Goal: Transaction & Acquisition: Book appointment/travel/reservation

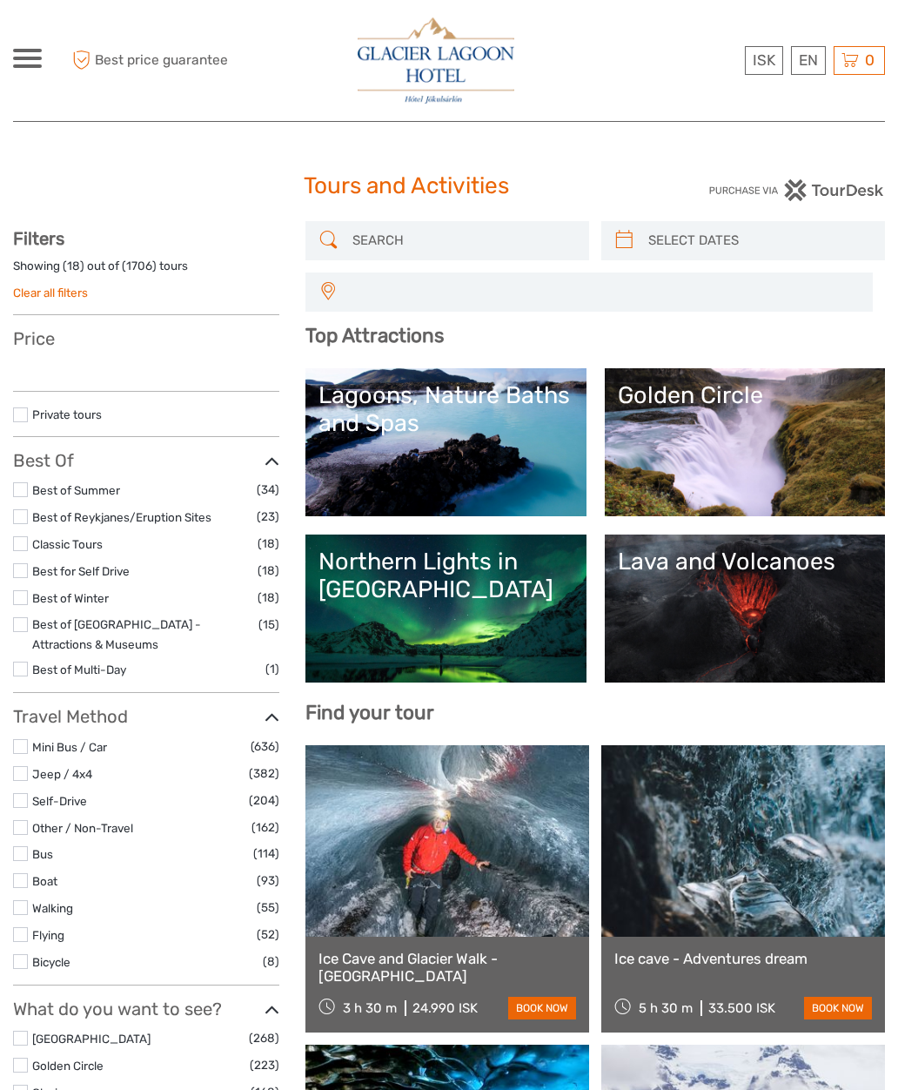
select select
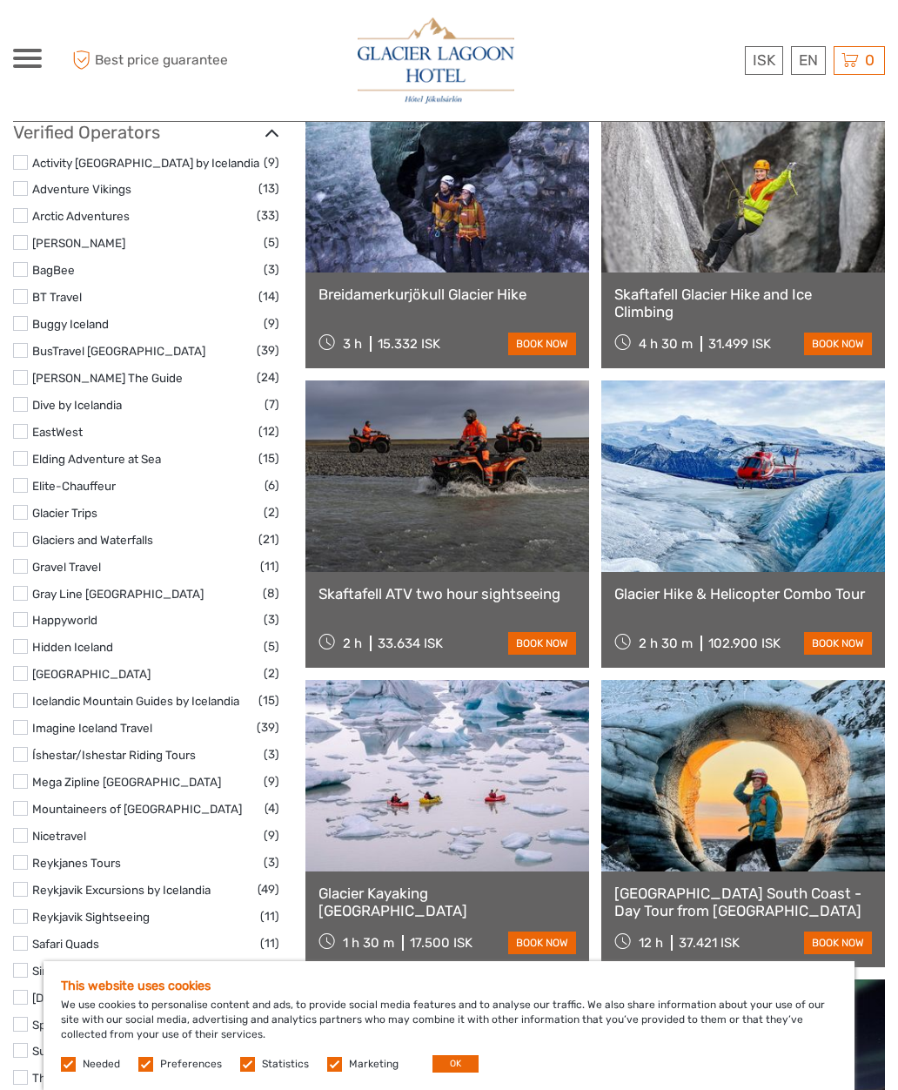
scroll to position [2123, 0]
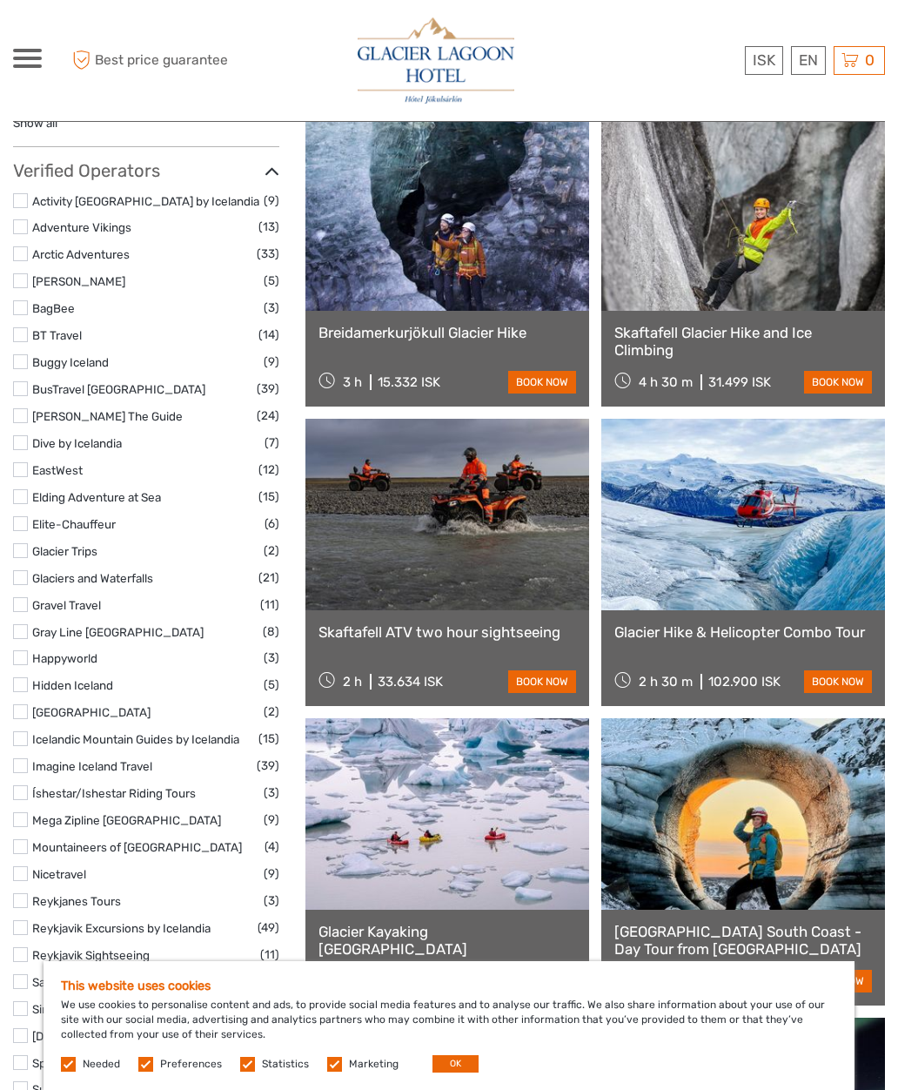
click at [836, 607] on link at bounding box center [744, 515] width 284 height 192
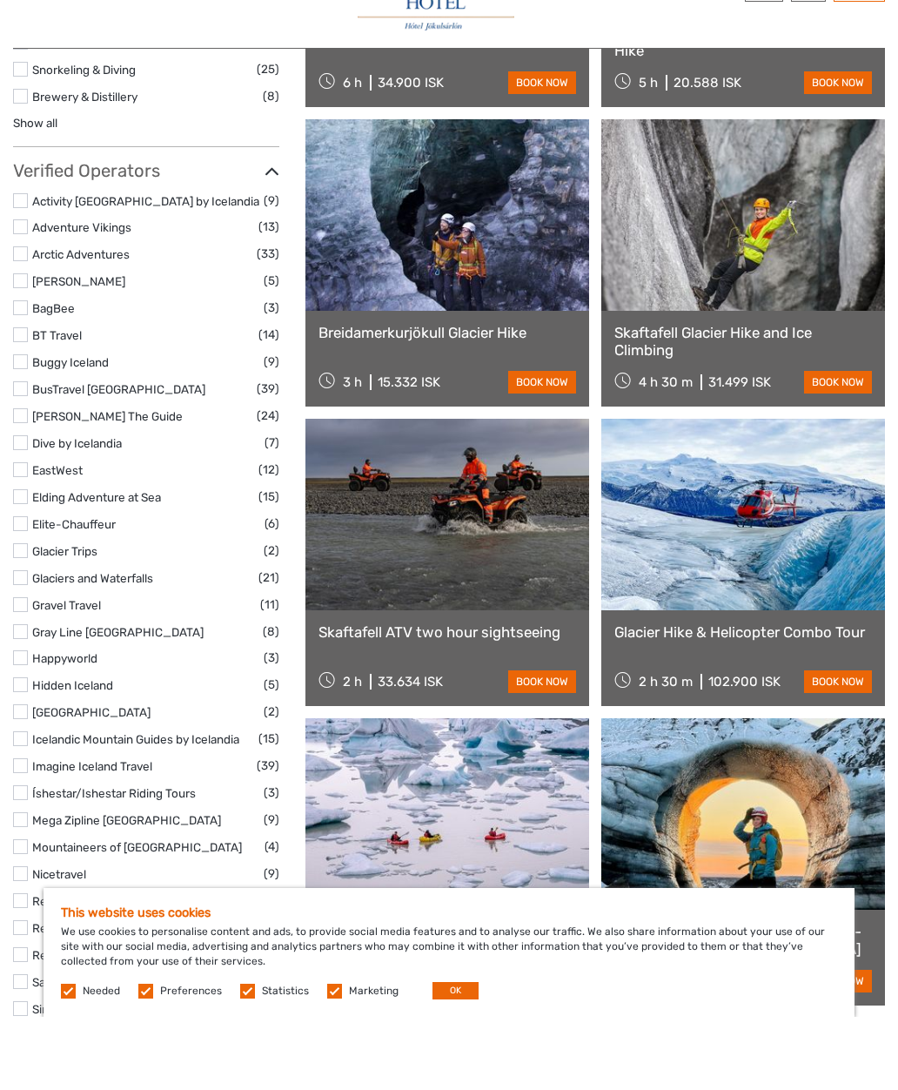
click at [362, 559] on link at bounding box center [448, 588] width 284 height 192
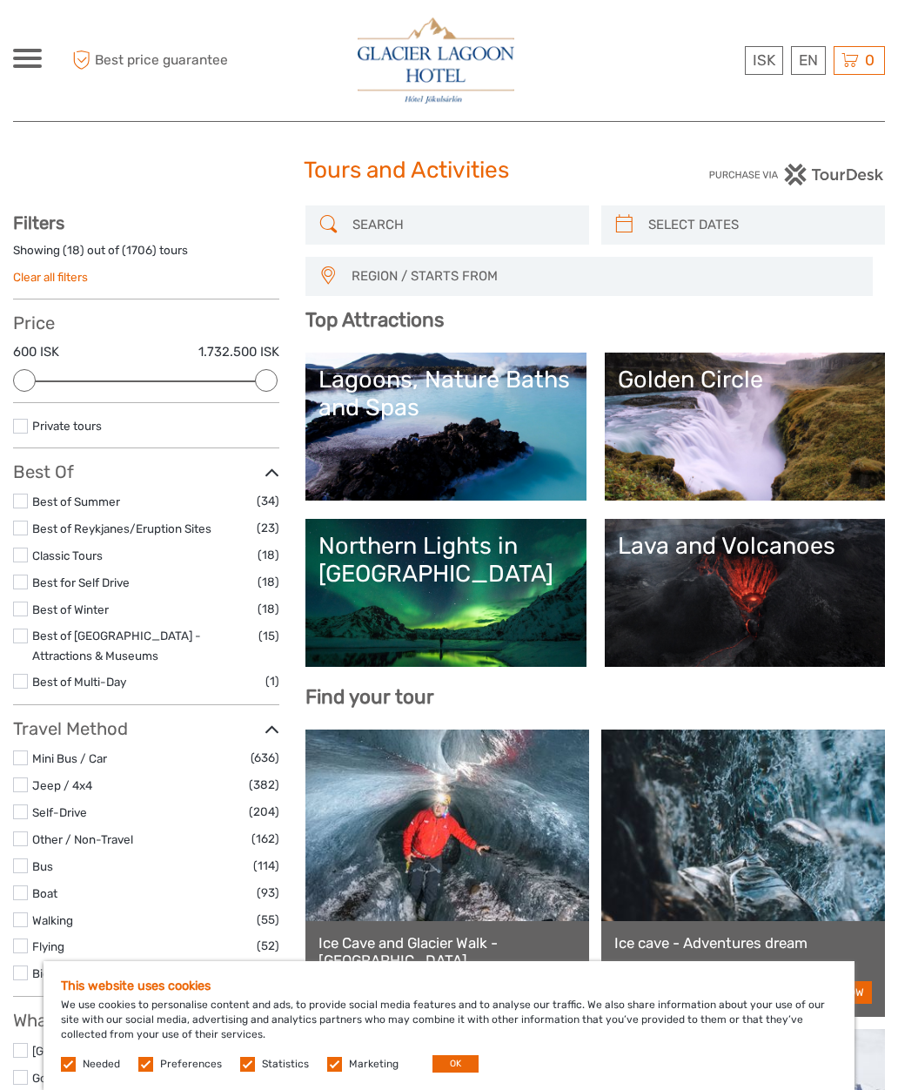
scroll to position [15, 0]
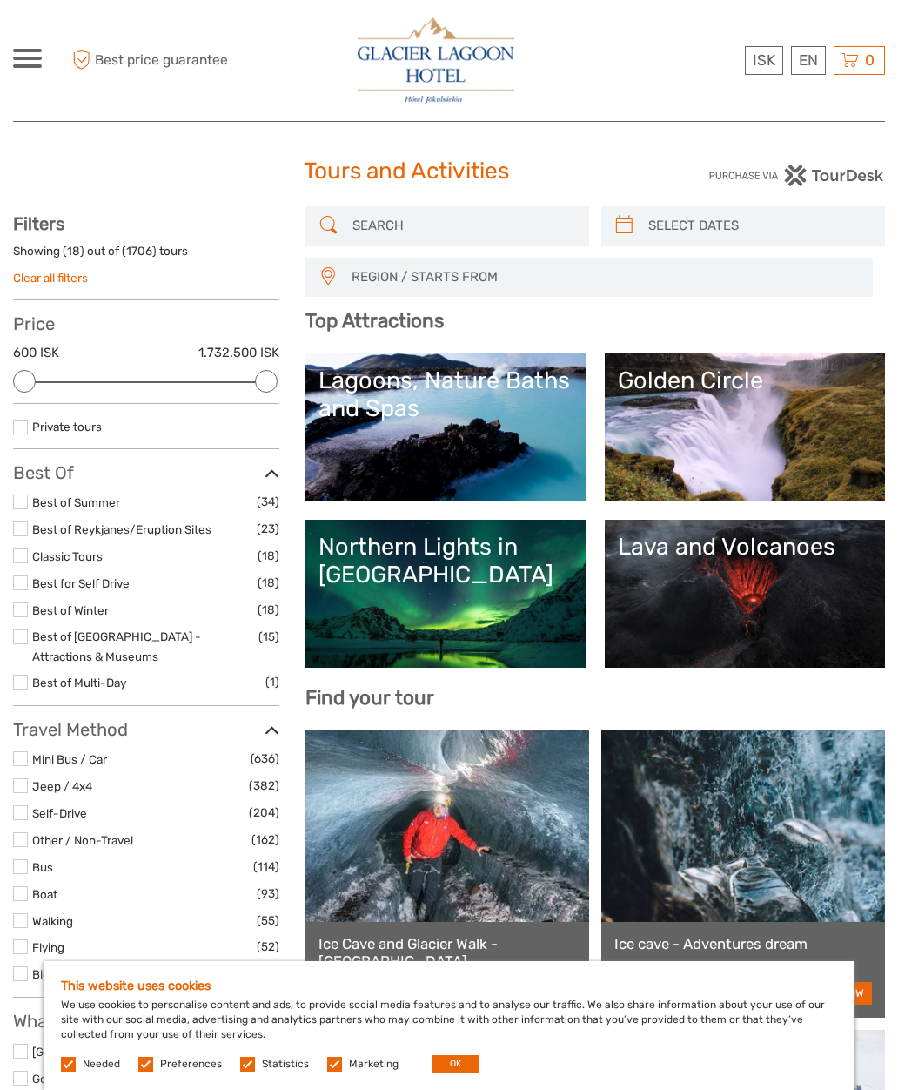
click at [407, 420] on div "Lagoons, Nature Baths and Spas" at bounding box center [446, 394] width 255 height 57
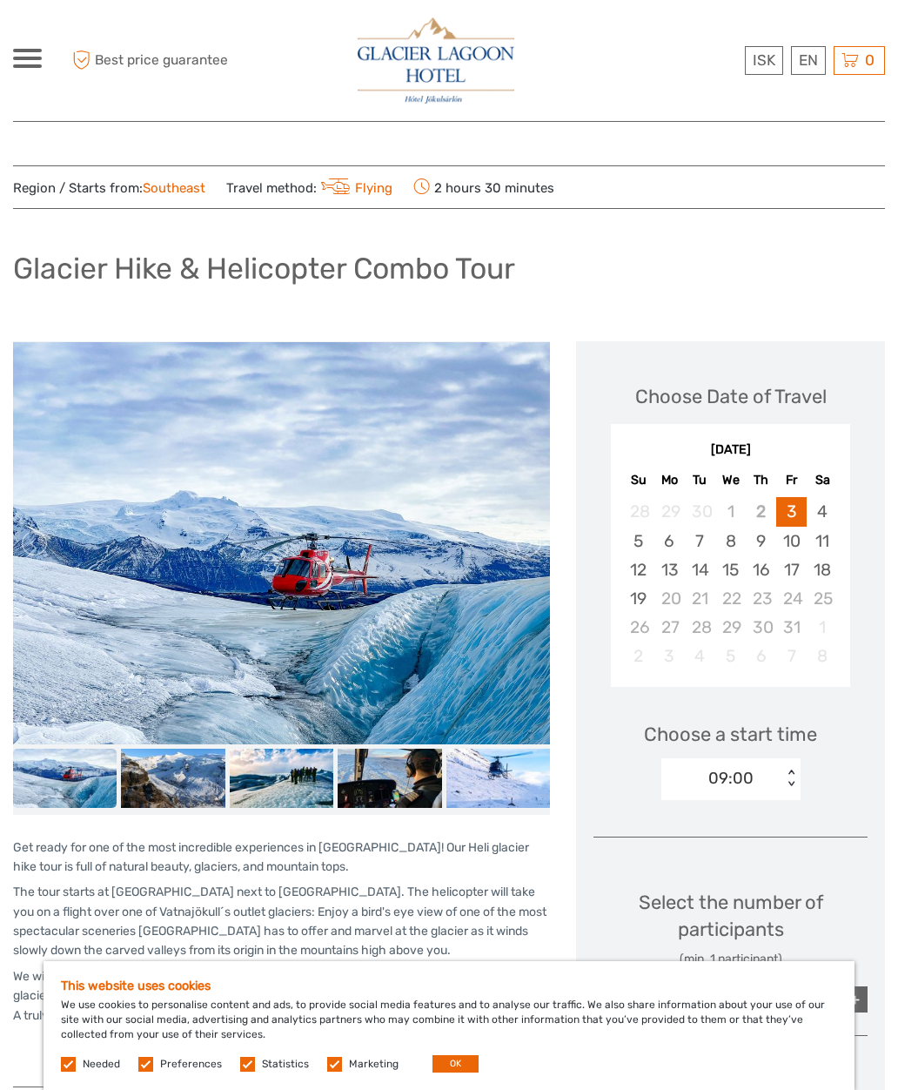
click at [151, 580] on img at bounding box center [281, 543] width 537 height 403
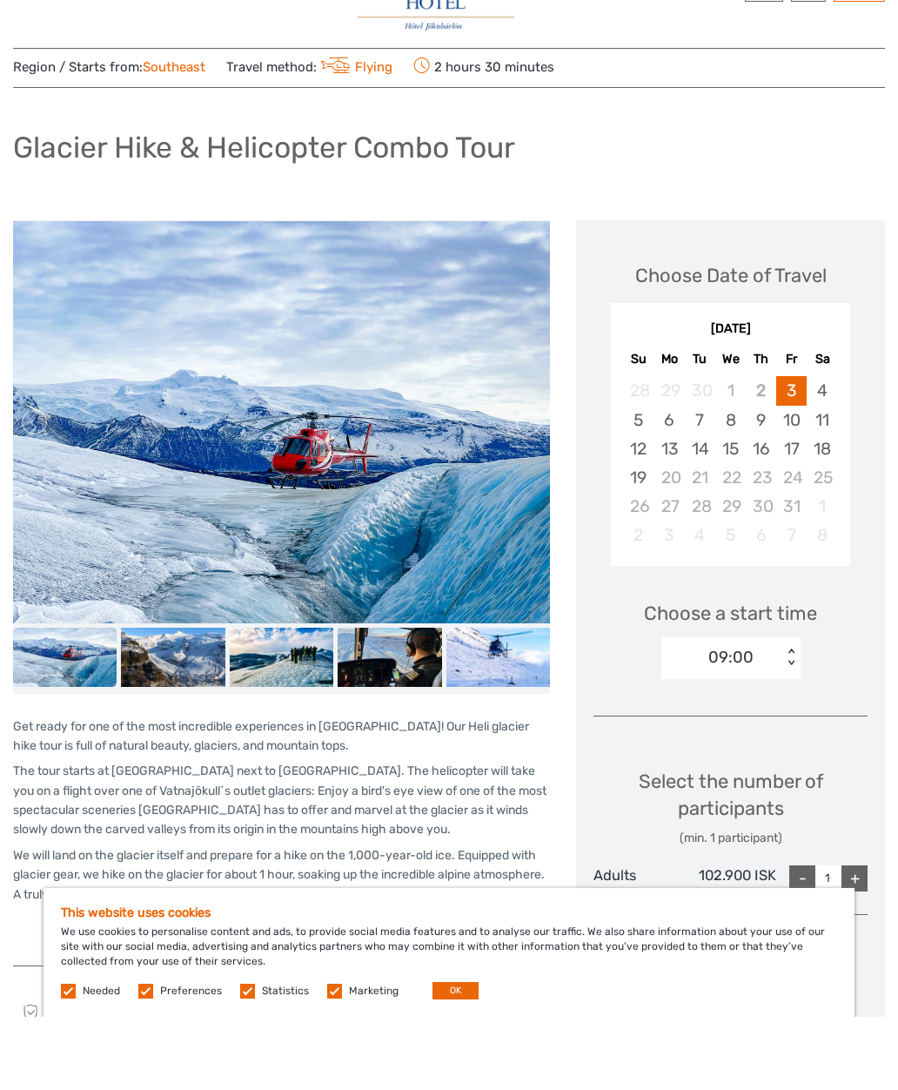
scroll to position [89, 0]
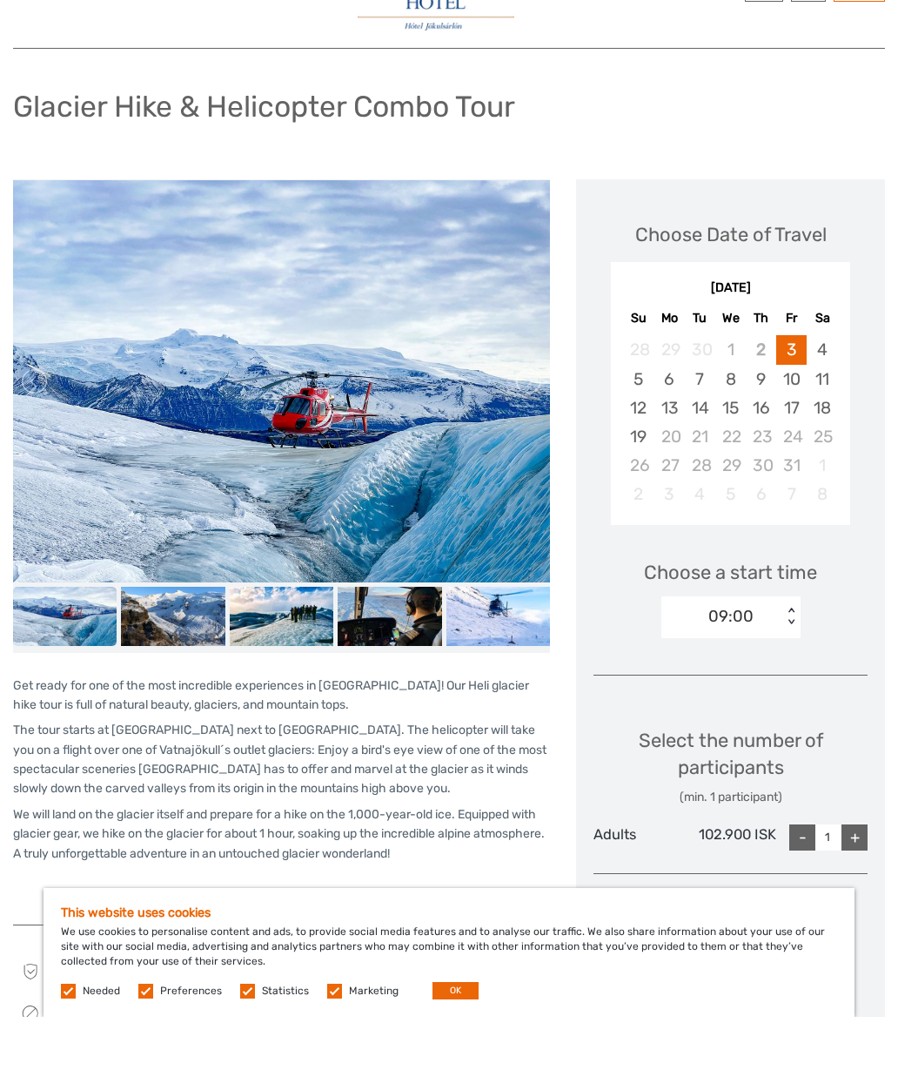
click at [43, 660] on img at bounding box center [65, 689] width 104 height 58
click at [139, 660] on img at bounding box center [173, 689] width 104 height 58
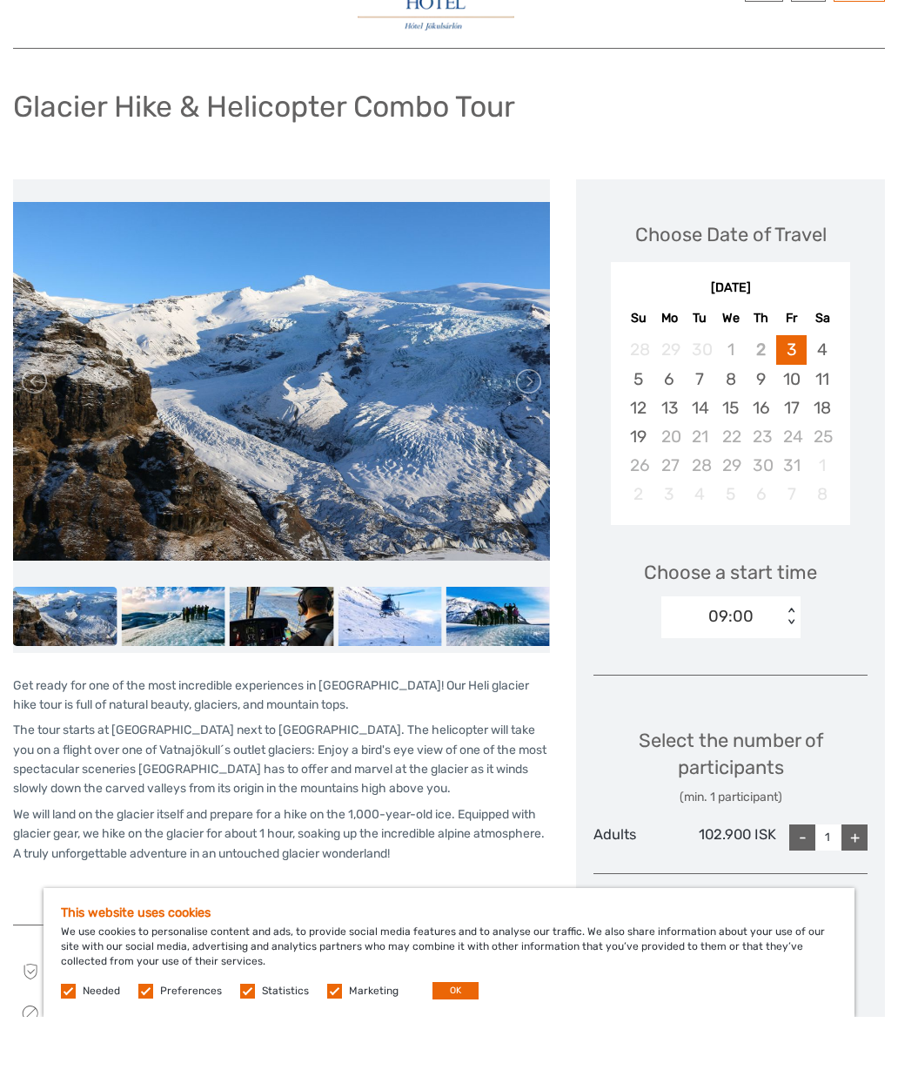
click at [202, 660] on img at bounding box center [173, 689] width 104 height 58
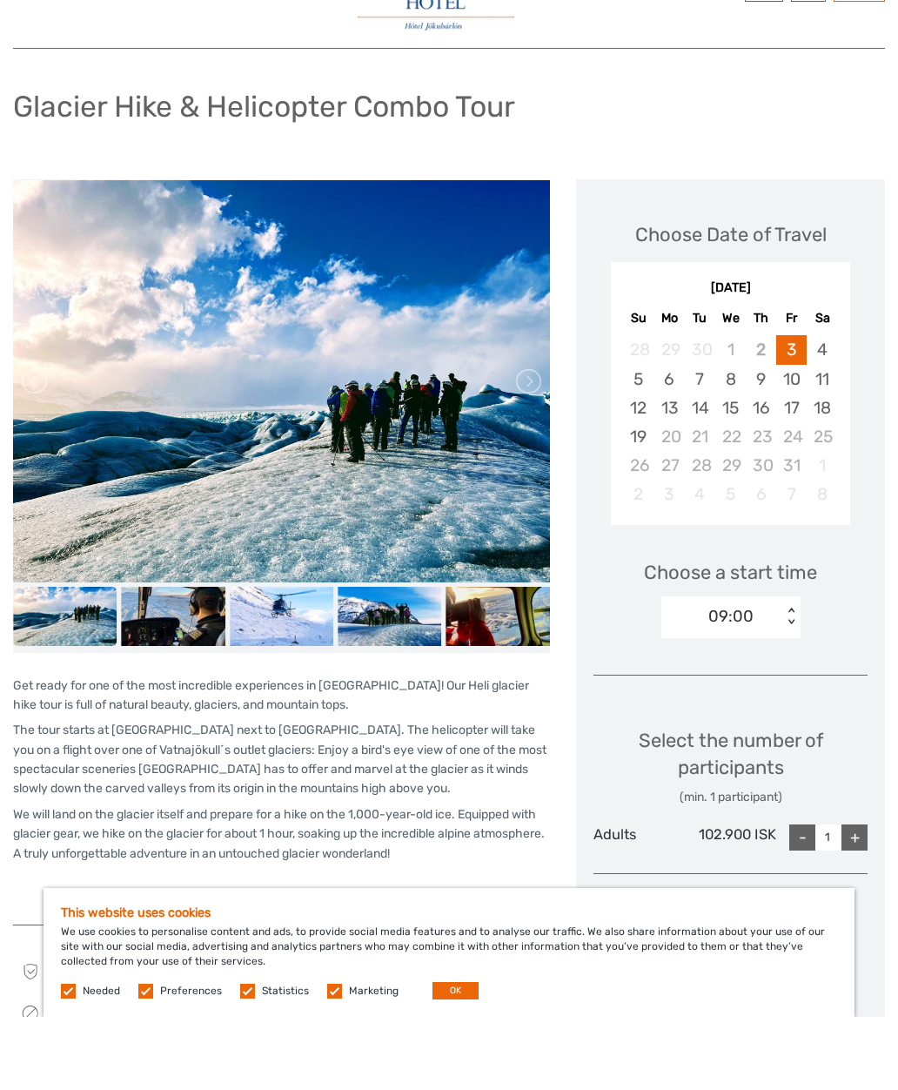
click at [196, 660] on img at bounding box center [173, 689] width 104 height 58
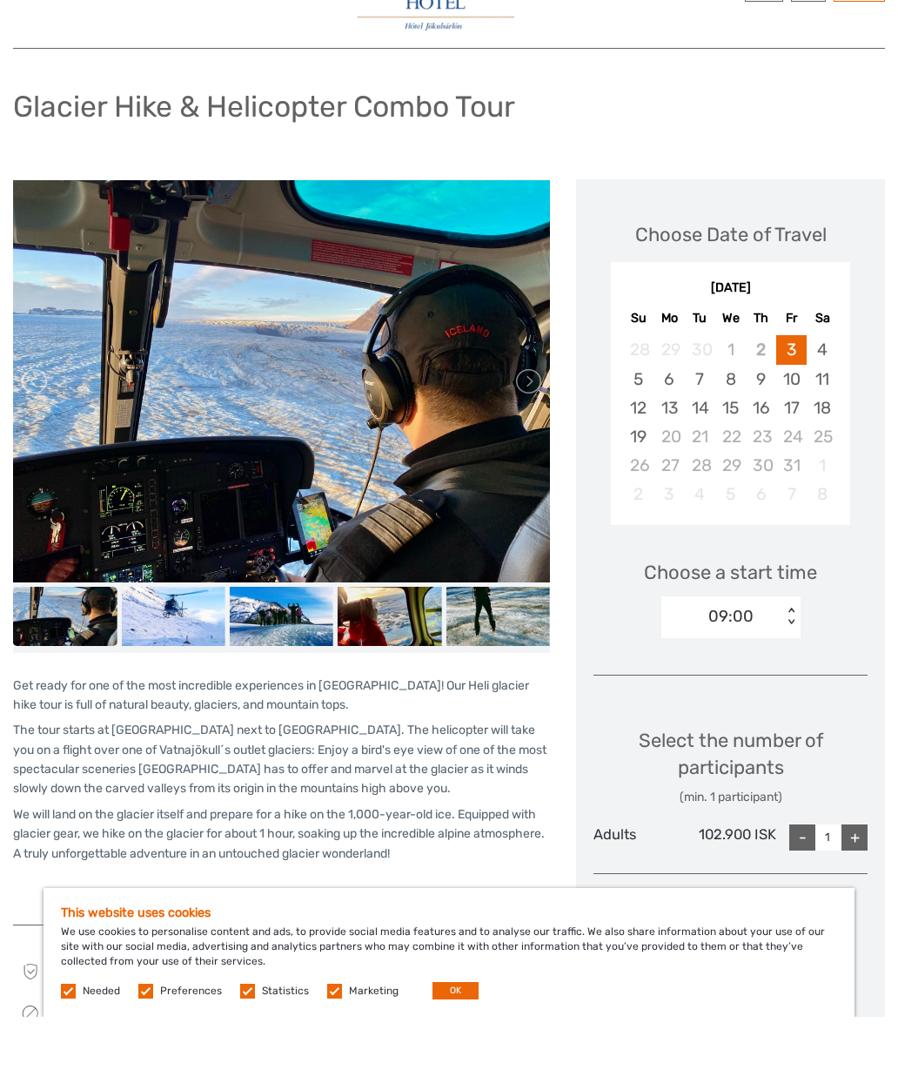
click at [276, 660] on img at bounding box center [282, 689] width 104 height 58
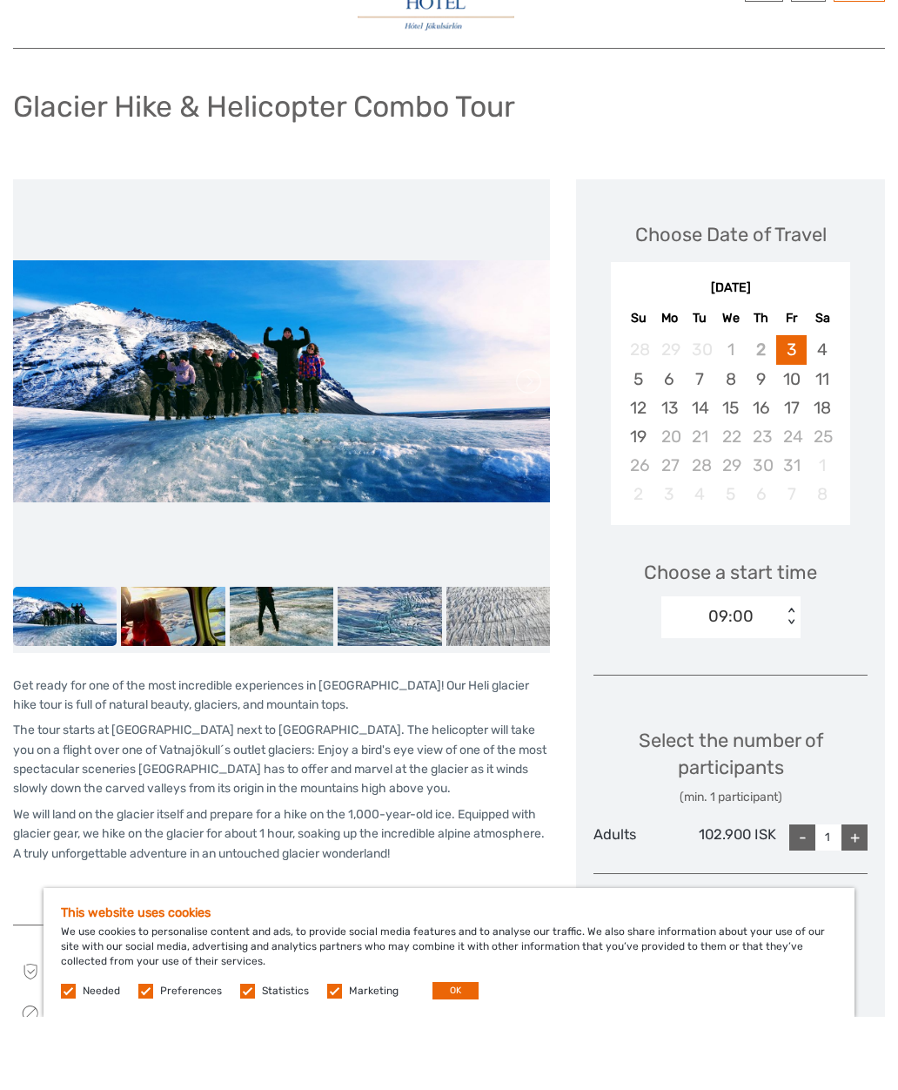
click at [265, 660] on img at bounding box center [282, 689] width 104 height 58
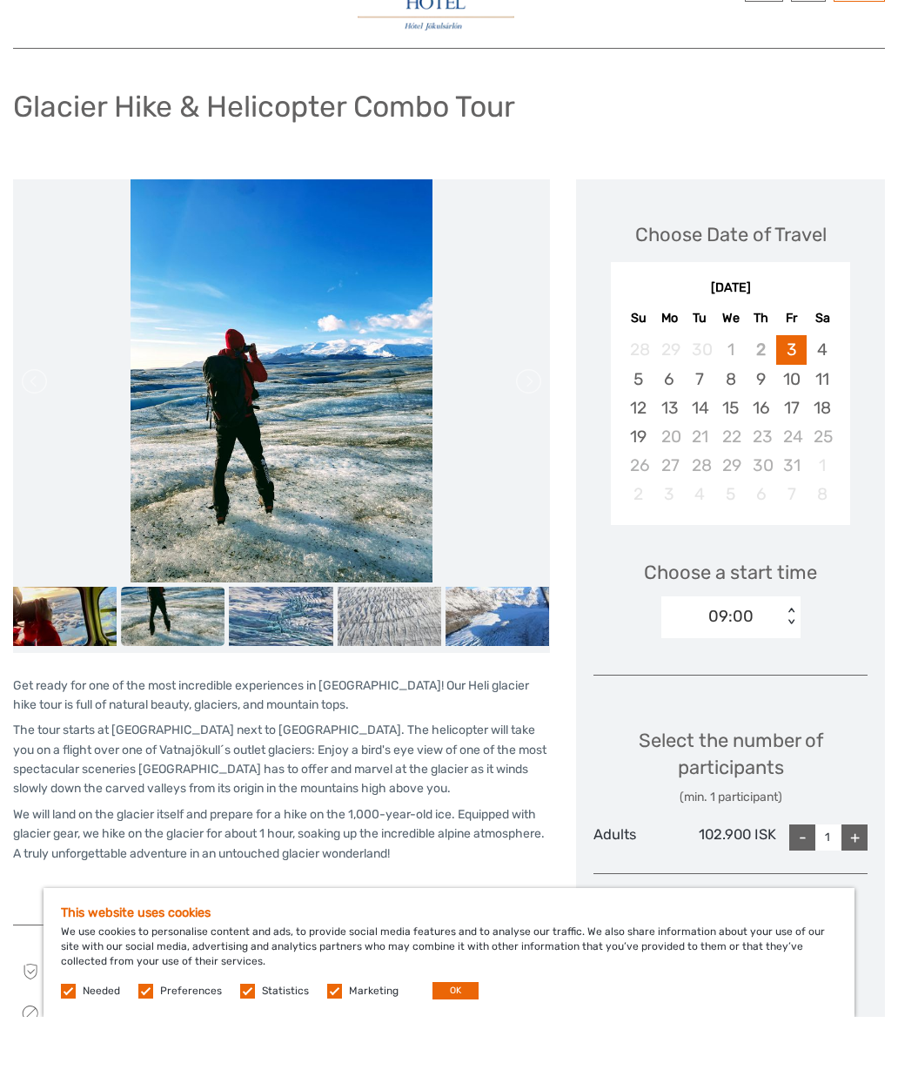
click at [278, 660] on img at bounding box center [281, 689] width 104 height 58
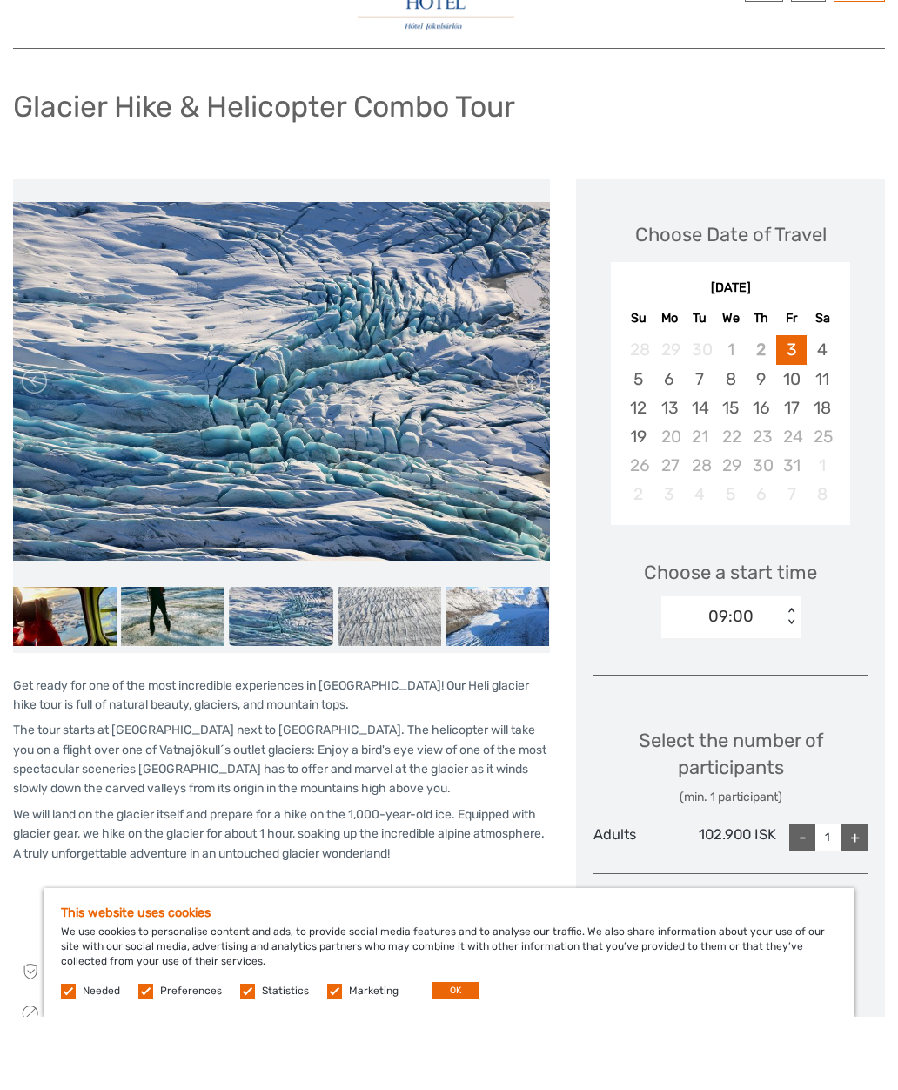
click at [367, 660] on img at bounding box center [390, 689] width 104 height 58
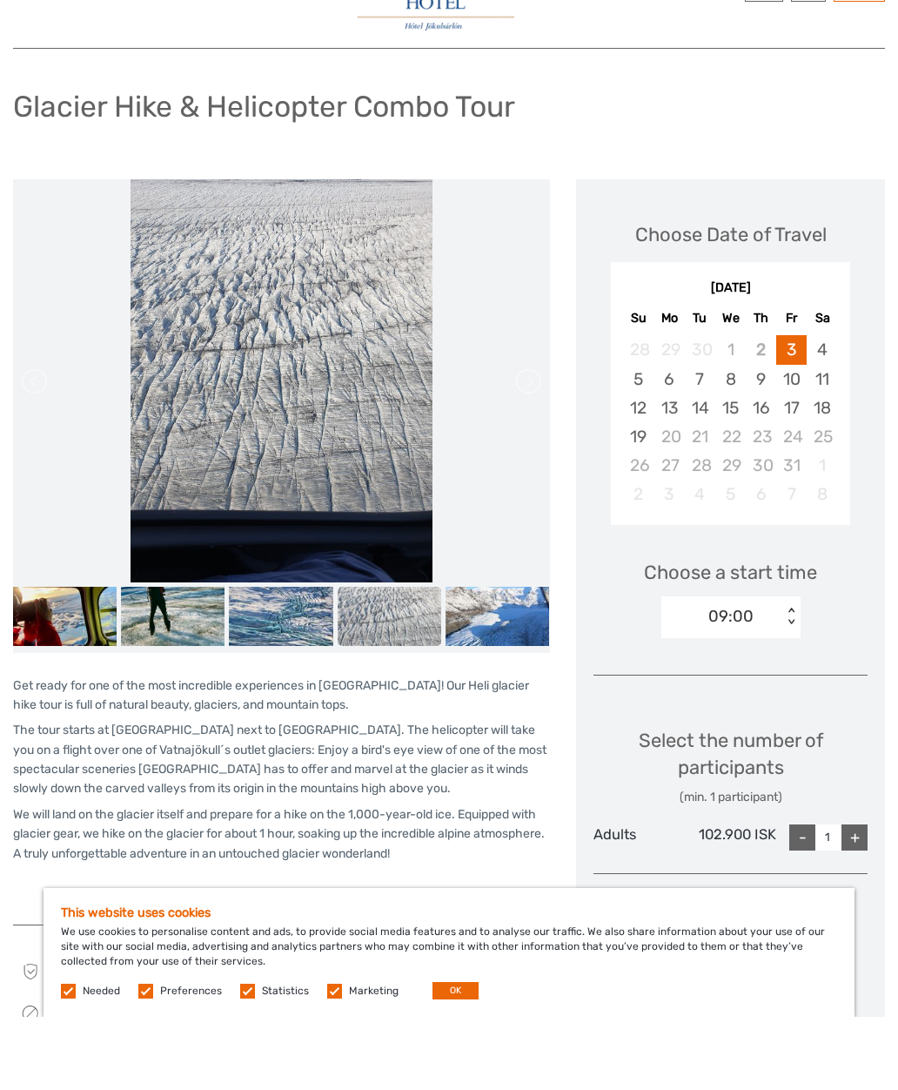
click at [493, 660] on img at bounding box center [498, 689] width 104 height 58
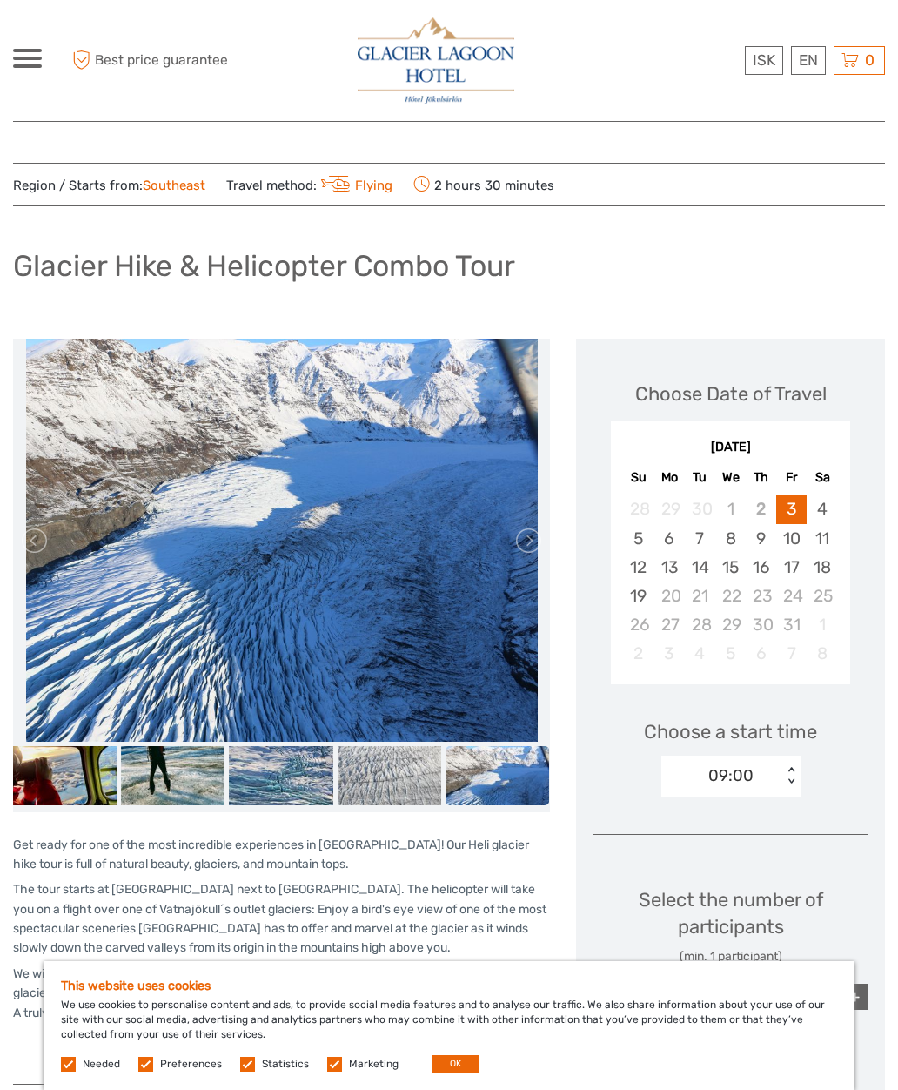
scroll to position [0, 0]
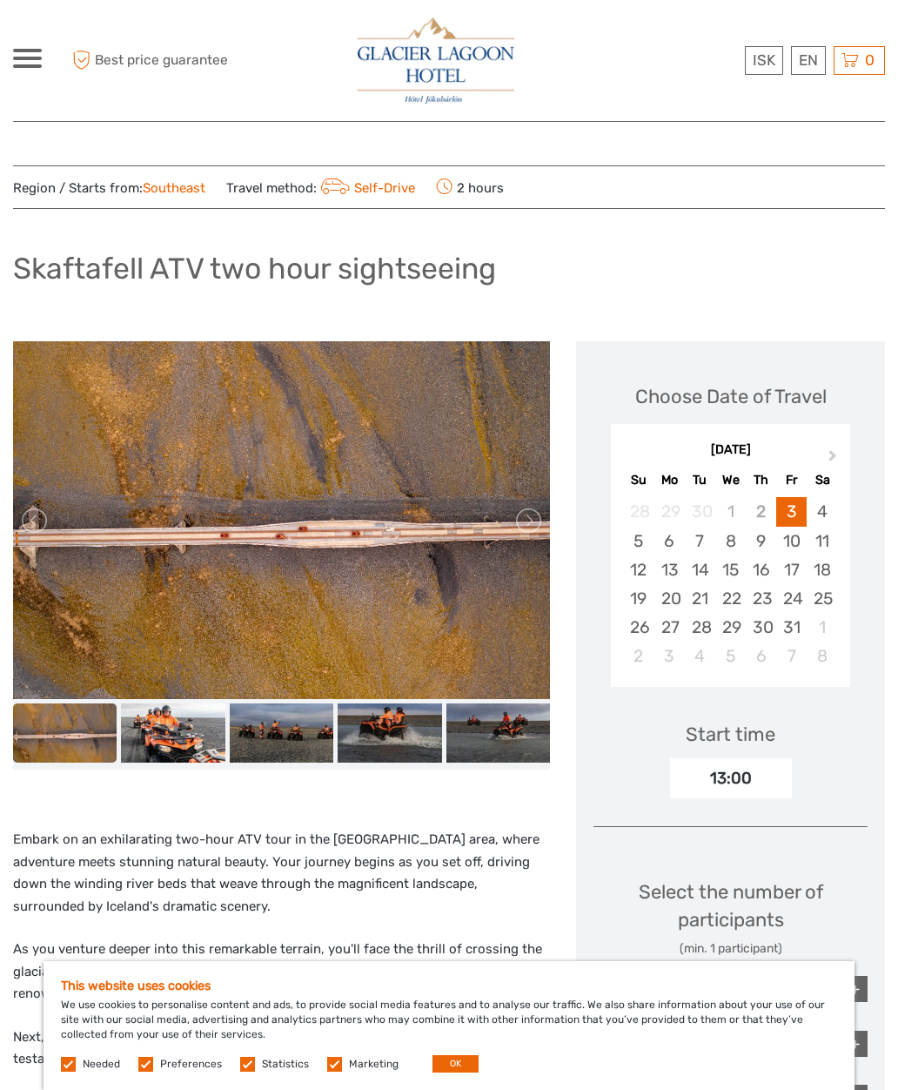
click at [159, 721] on img at bounding box center [173, 732] width 104 height 58
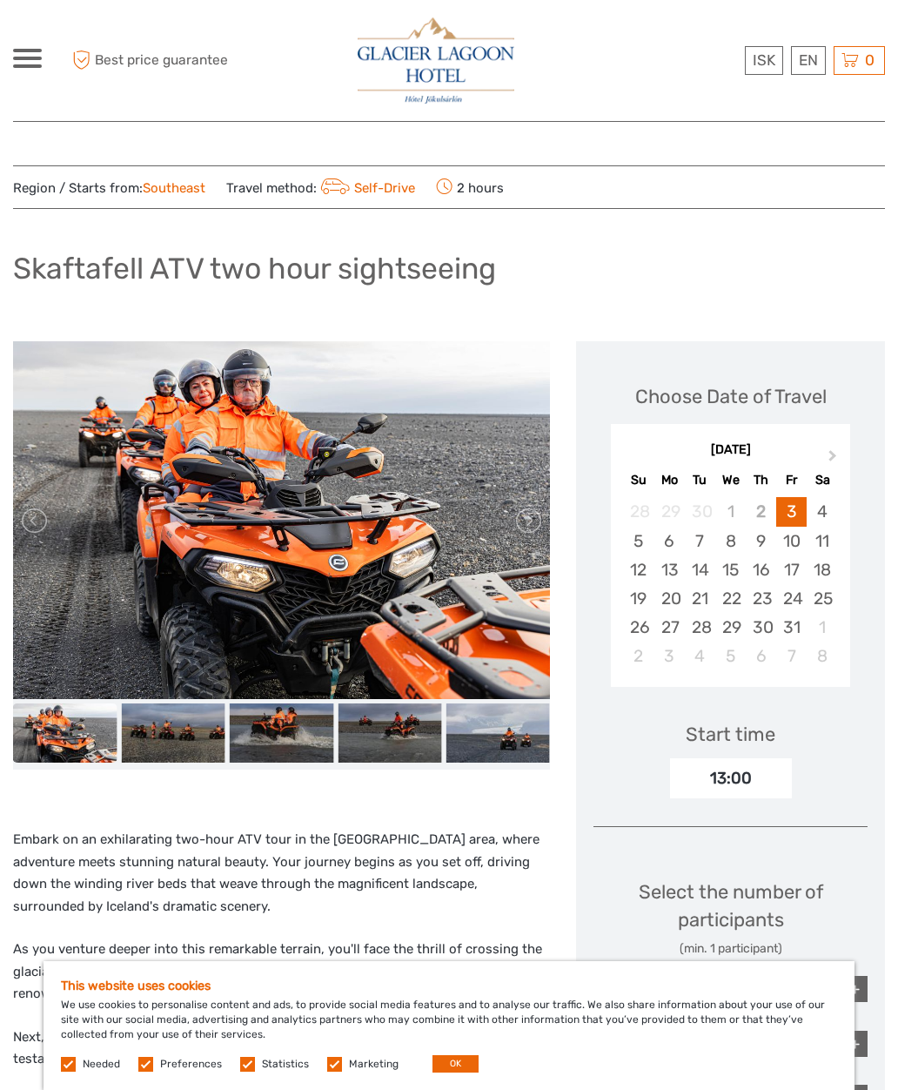
click at [219, 736] on img at bounding box center [173, 732] width 104 height 58
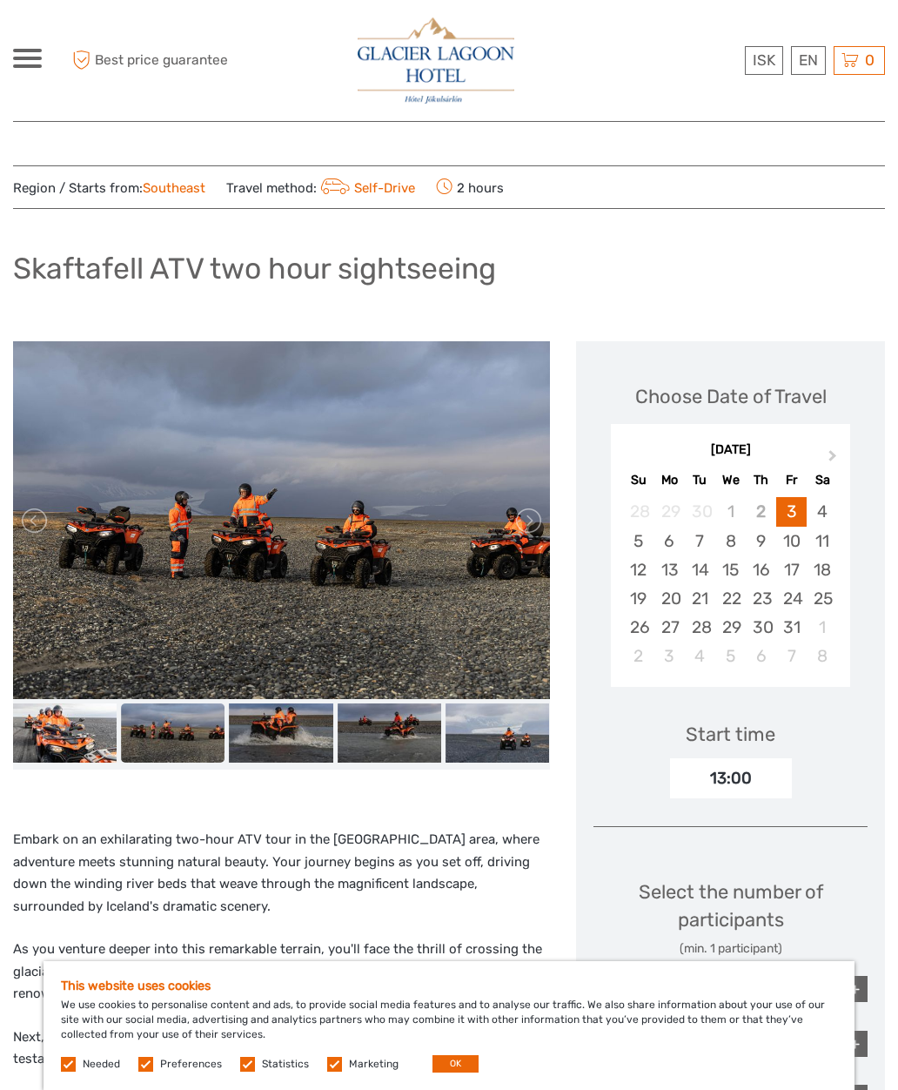
click at [357, 723] on img at bounding box center [390, 732] width 104 height 58
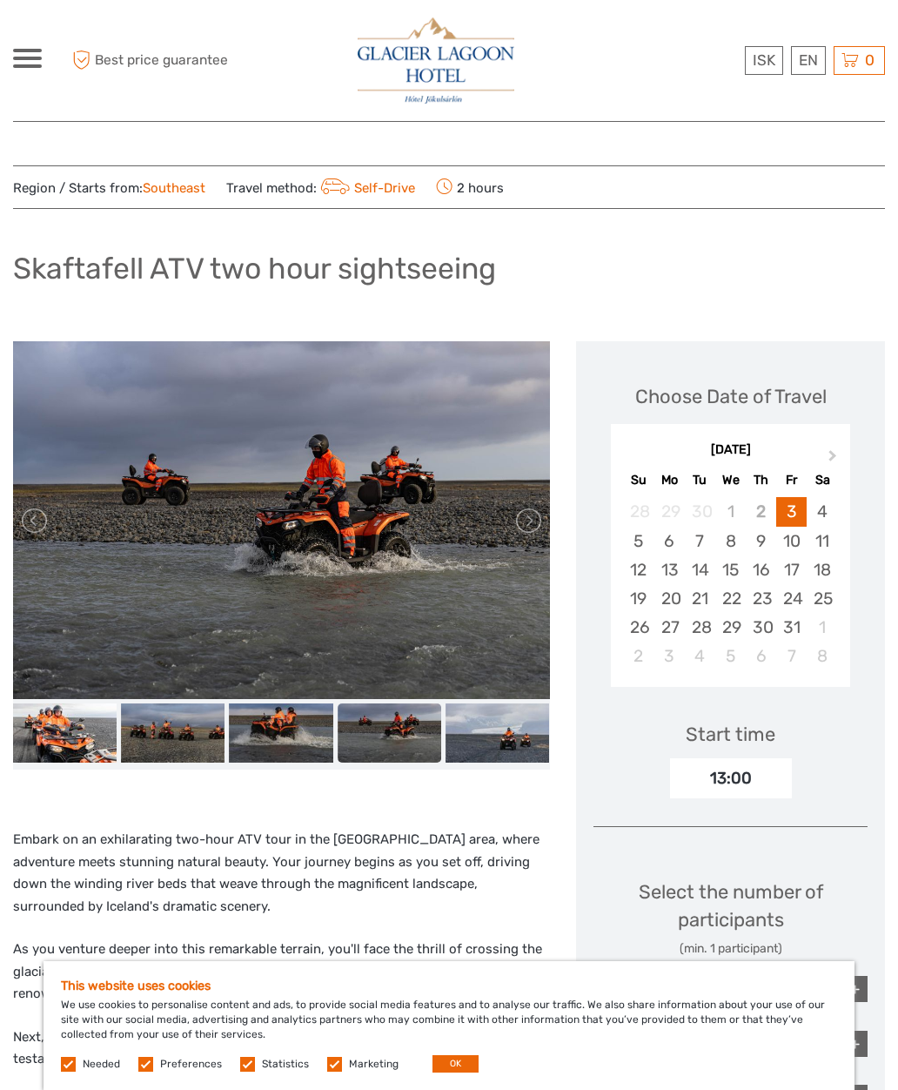
click at [527, 518] on link at bounding box center [528, 521] width 28 height 28
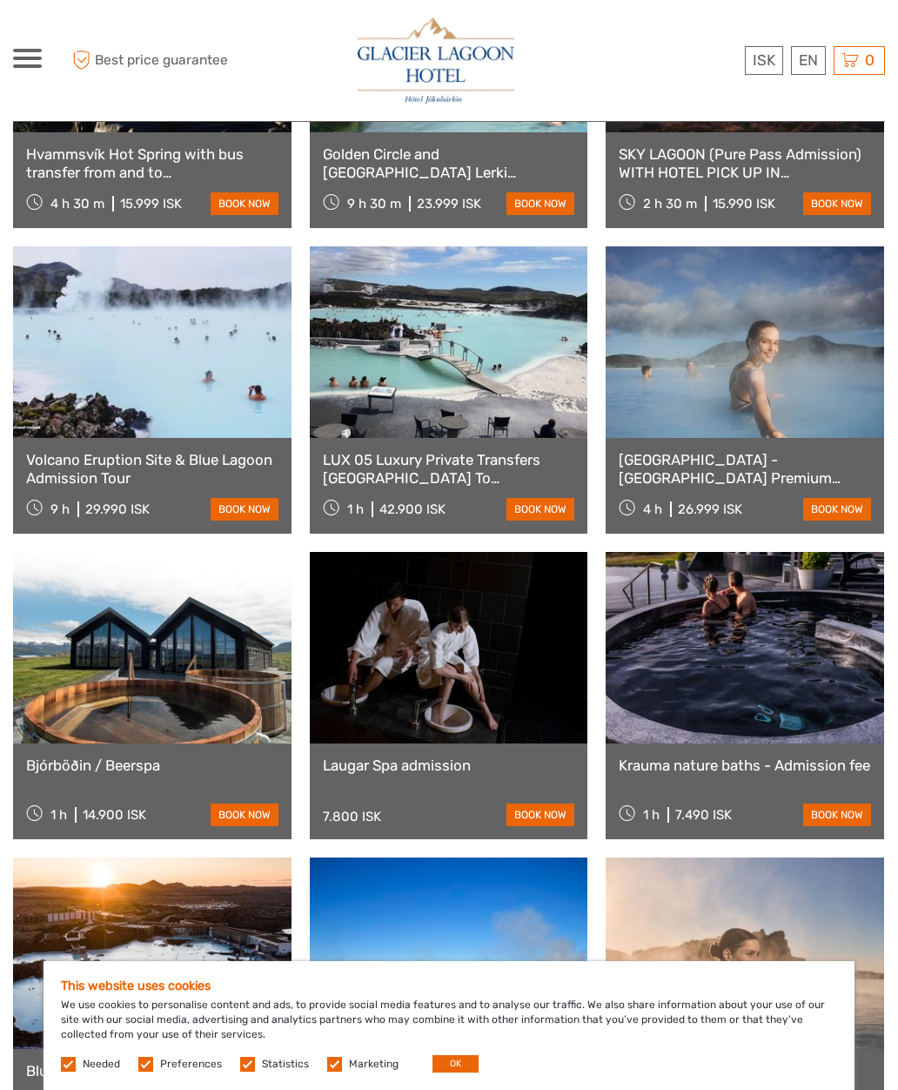
scroll to position [1215, 0]
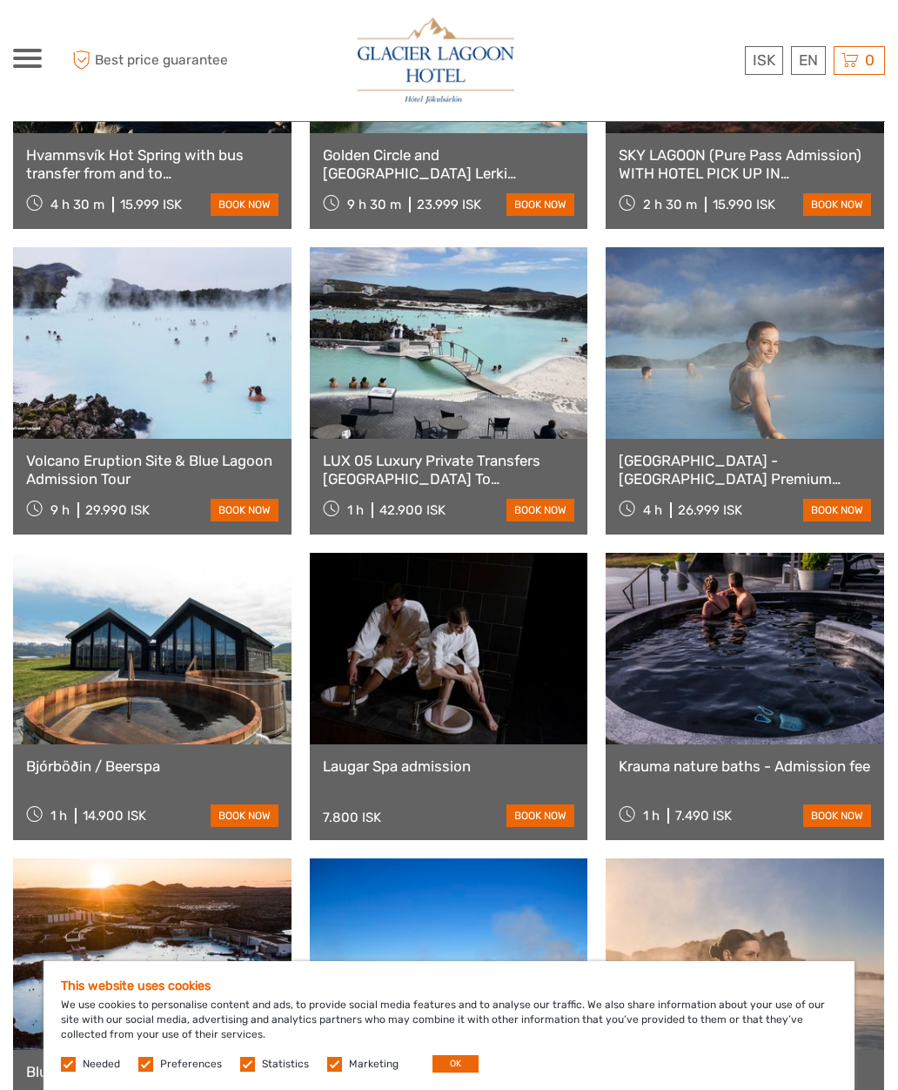
click at [856, 579] on link at bounding box center [745, 649] width 279 height 192
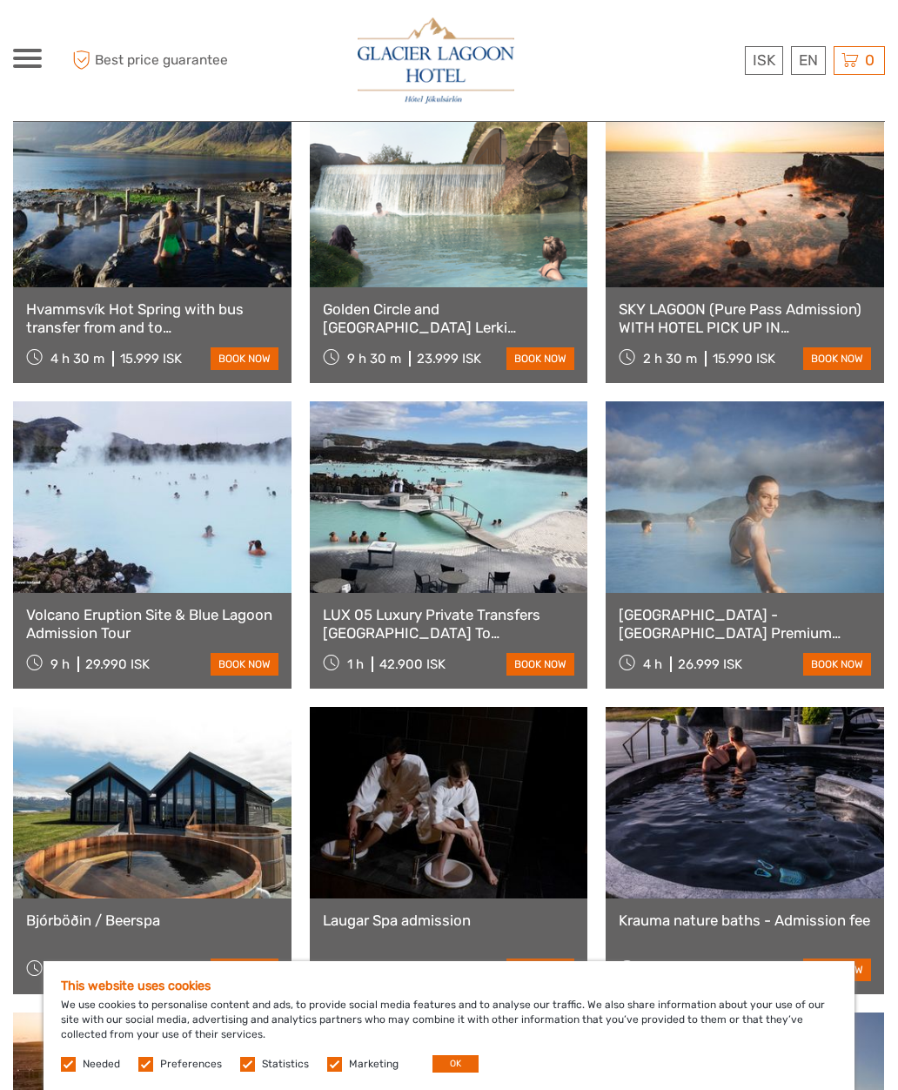
scroll to position [1059, 0]
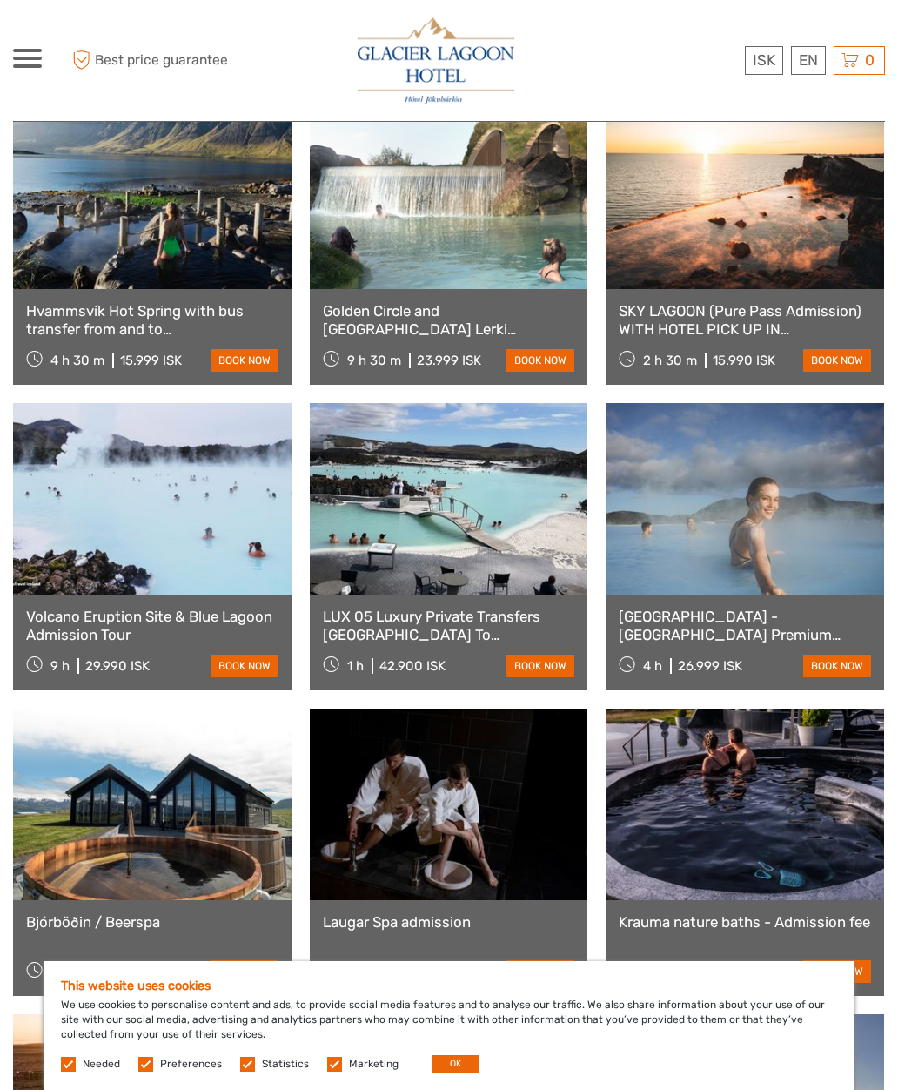
click at [829, 581] on link at bounding box center [745, 499] width 279 height 192
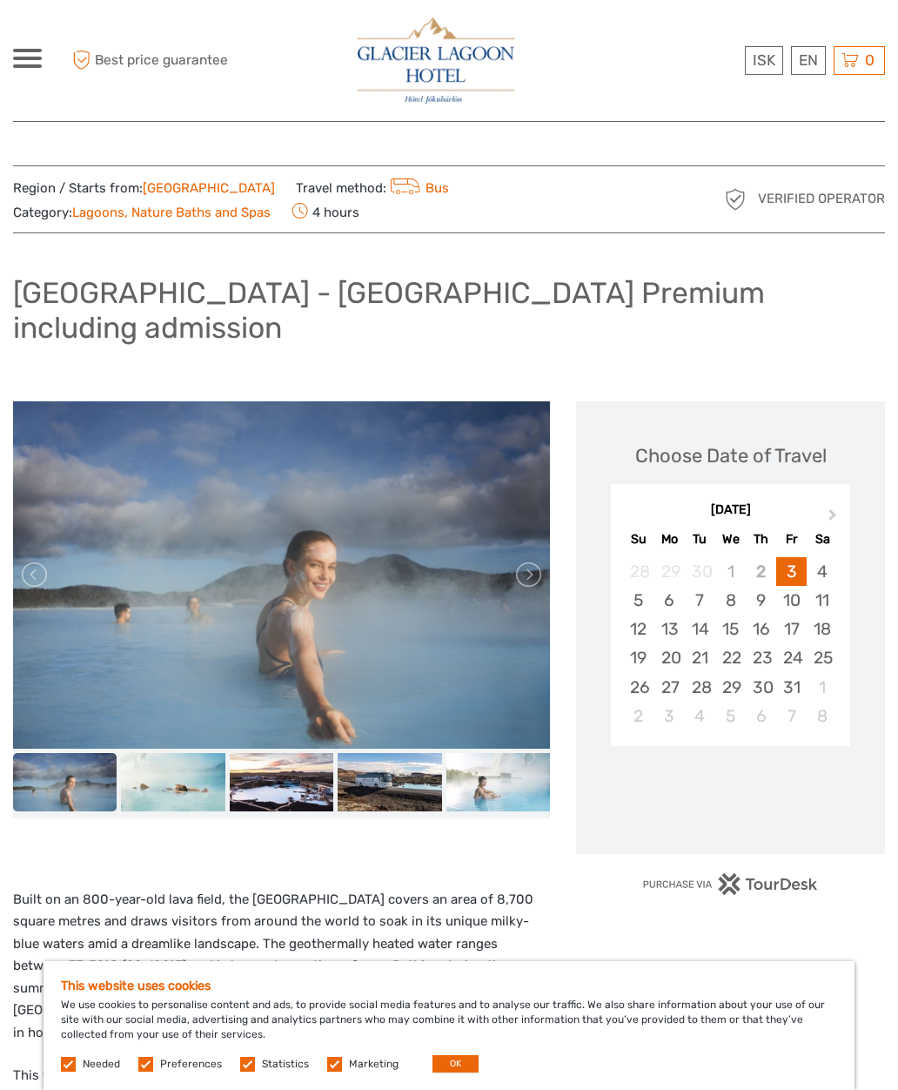
click at [145, 539] on img at bounding box center [281, 574] width 536 height 347
